Goal: Task Accomplishment & Management: Manage account settings

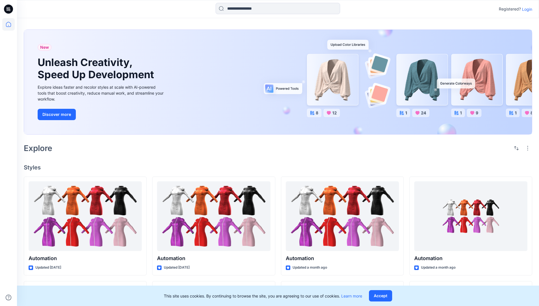
click at [526, 9] on p "Login" at bounding box center [527, 9] width 10 height 6
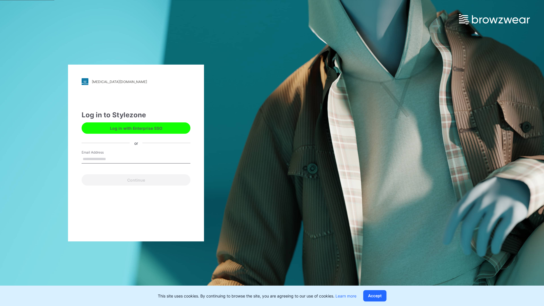
click at [112, 159] on input "Email Address" at bounding box center [136, 159] width 109 height 8
type input "**********"
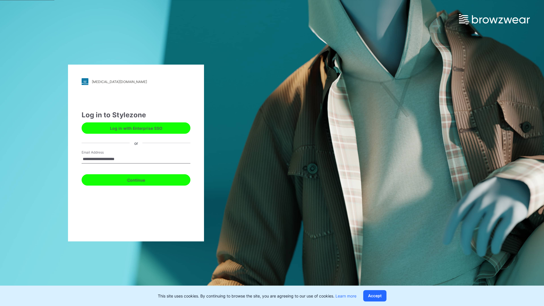
click at [142, 179] on button "Continue" at bounding box center [136, 179] width 109 height 11
